Goal: Task Accomplishment & Management: Complete application form

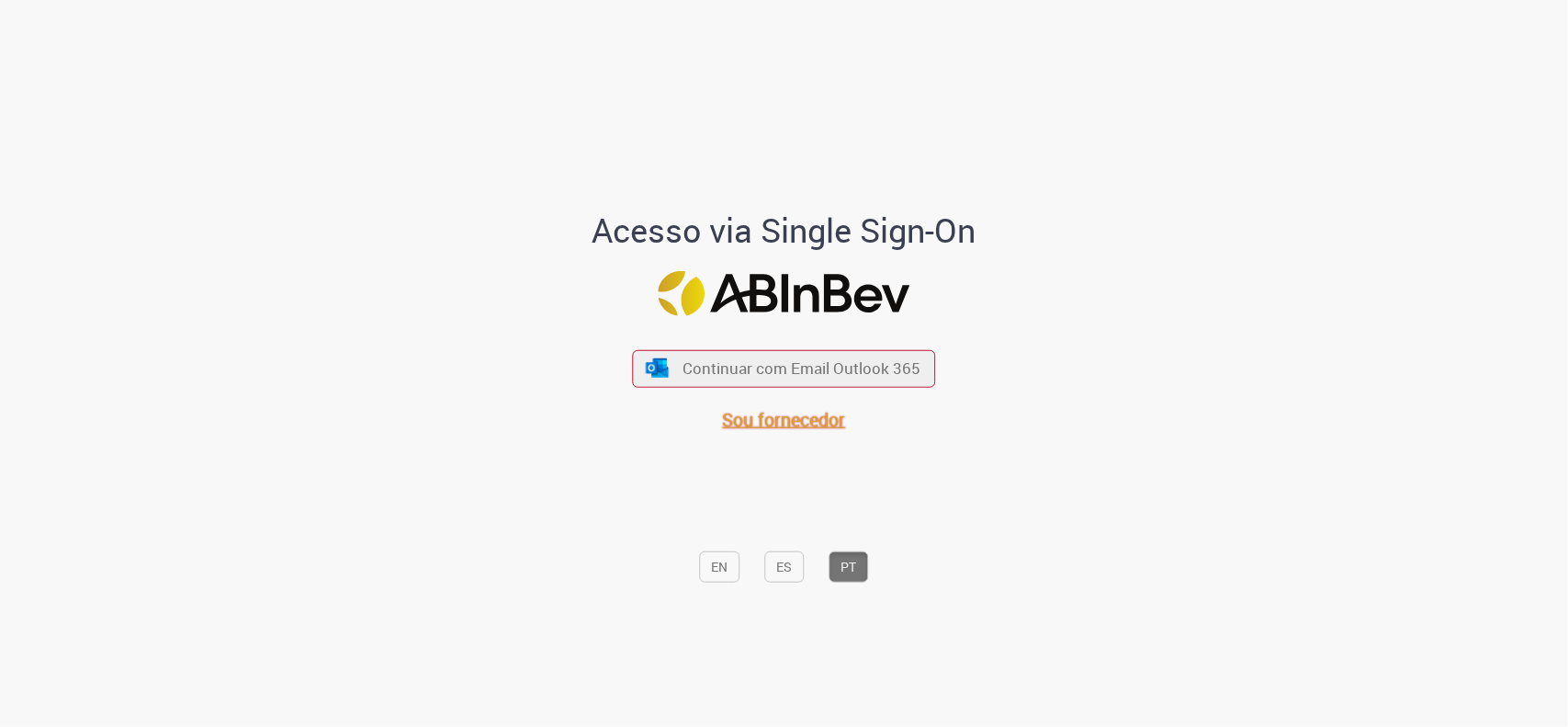
click at [809, 415] on span "Sou fornecedor" at bounding box center [784, 420] width 123 height 25
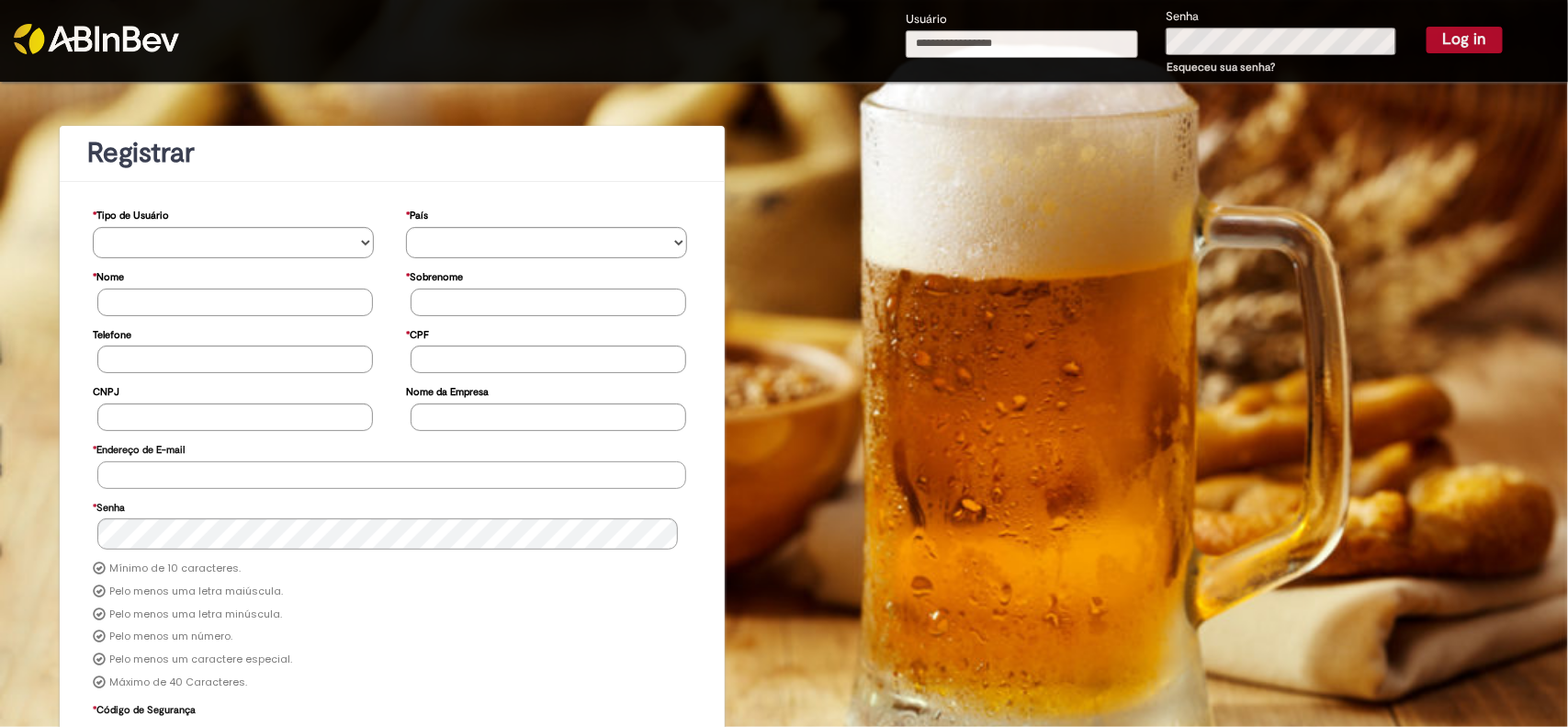
type input "**********"
click at [1032, 34] on input "**********" at bounding box center [1022, 44] width 233 height 28
click at [1430, 44] on button "Log in" at bounding box center [1465, 40] width 76 height 26
